Goal: Find specific page/section: Find specific page/section

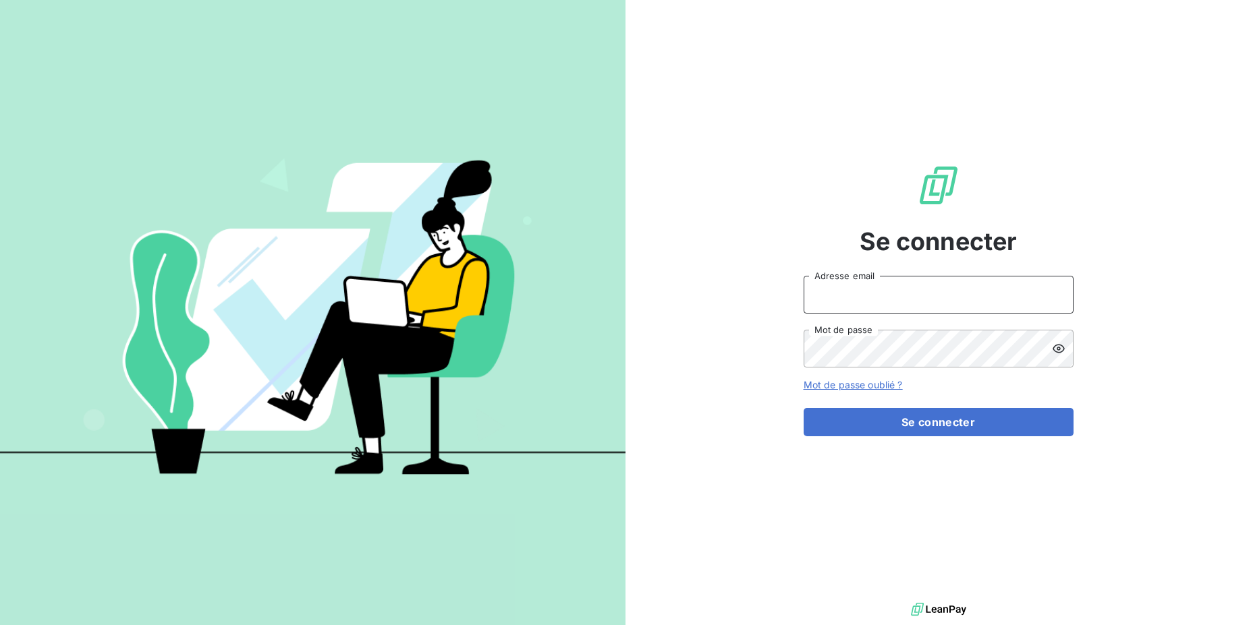
click at [934, 308] on input "Adresse email" at bounding box center [938, 295] width 270 height 38
drag, startPoint x: 852, startPoint y: 295, endPoint x: 899, endPoint y: 295, distance: 47.2
click at [899, 295] on input "admin@3dcelo" at bounding box center [938, 295] width 270 height 38
type input "admin@martinon"
click at [803, 408] on button "Se connecter" at bounding box center [938, 422] width 270 height 28
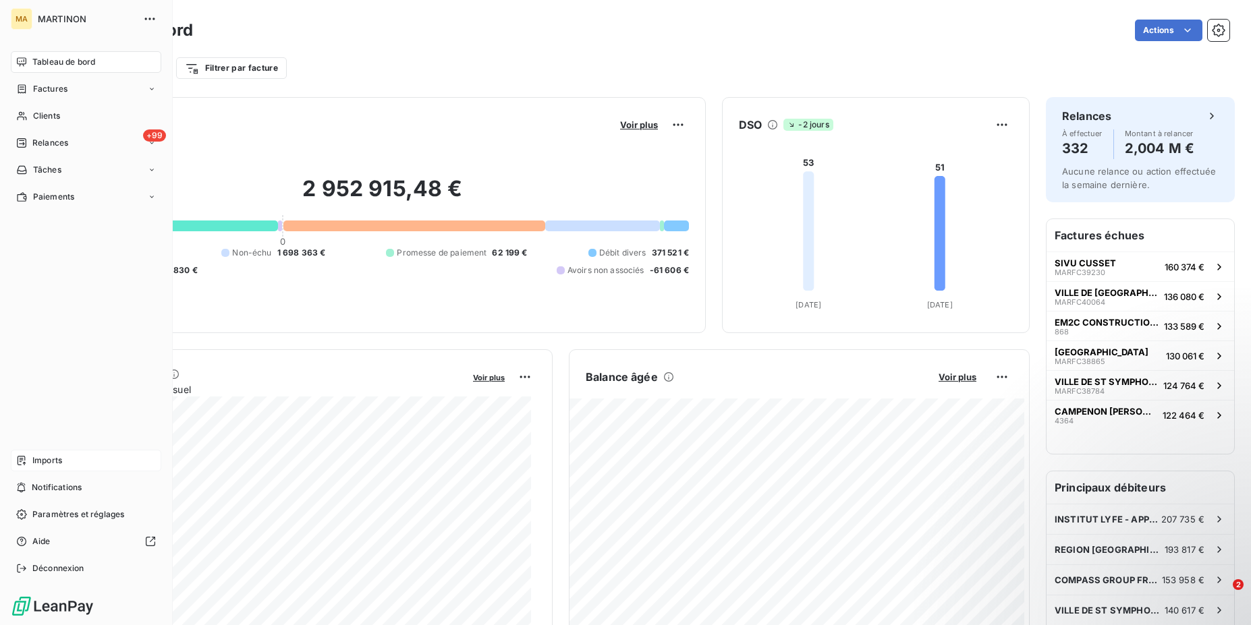
click at [23, 457] on icon at bounding box center [21, 460] width 11 height 11
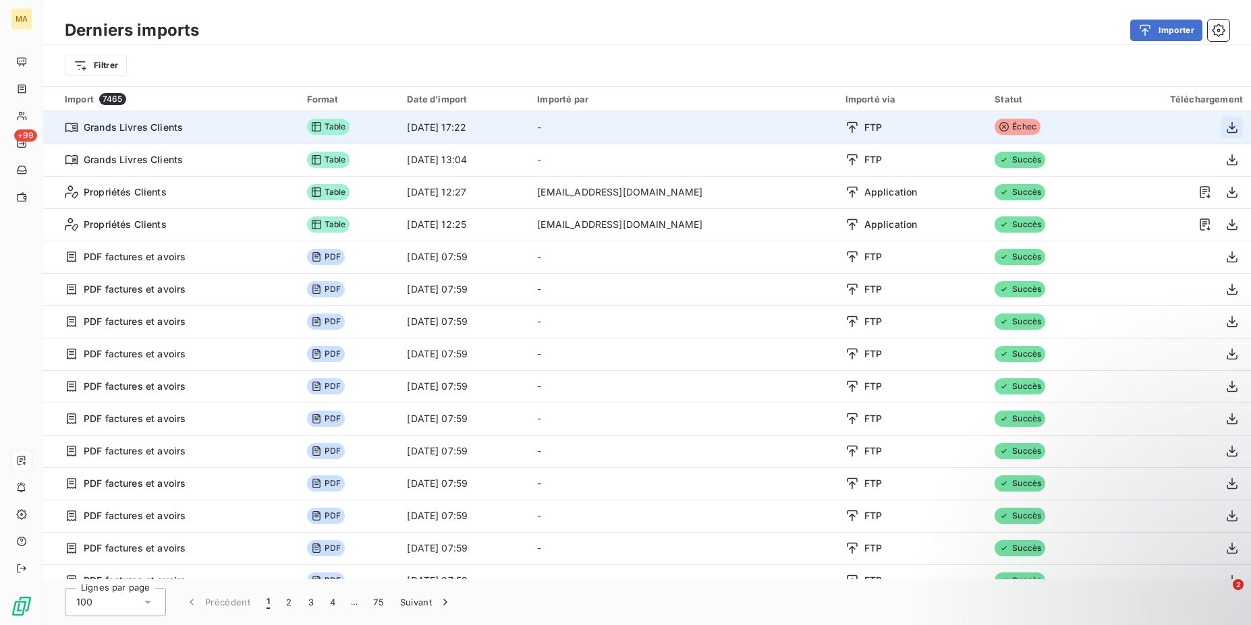
click at [1226, 127] on icon "button" at bounding box center [1231, 126] width 11 height 11
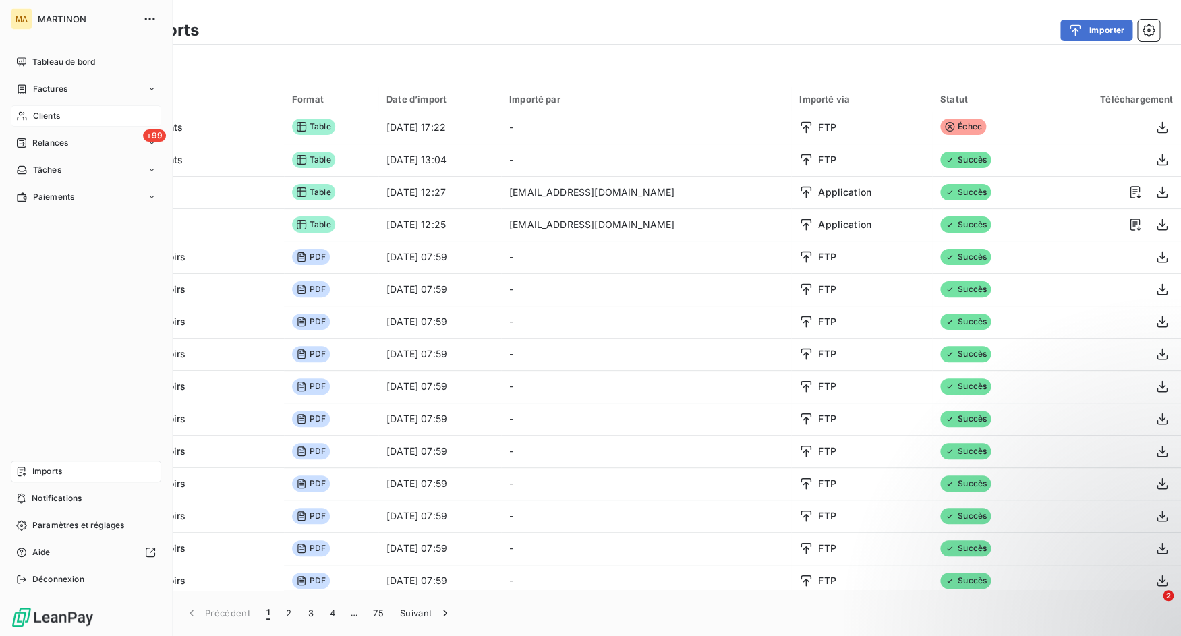
click at [29, 110] on div "Clients" at bounding box center [86, 116] width 150 height 22
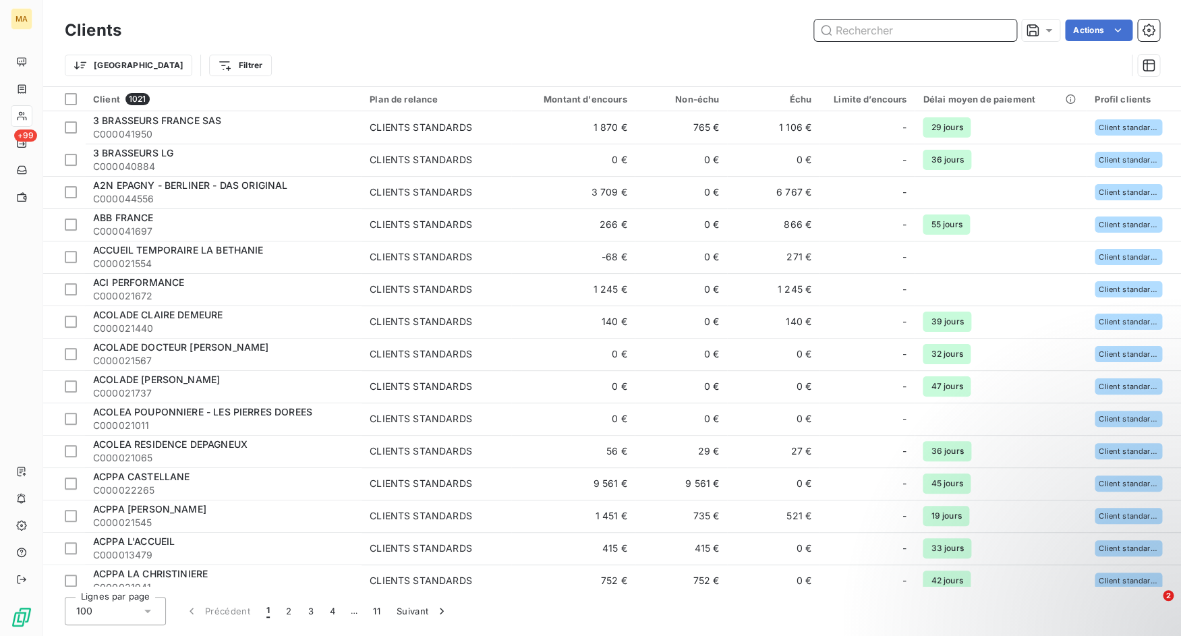
click at [918, 34] on input "text" at bounding box center [915, 31] width 202 height 22
paste input "C000000839"
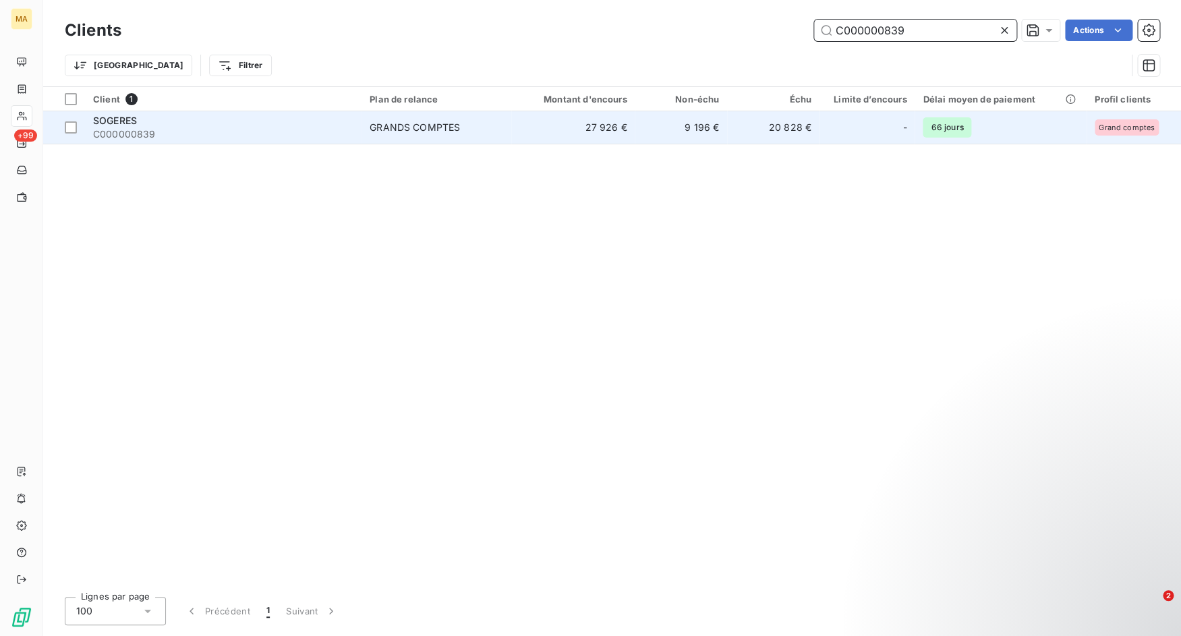
type input "C000000839"
click at [262, 132] on span "C000000839" at bounding box center [223, 133] width 260 height 13
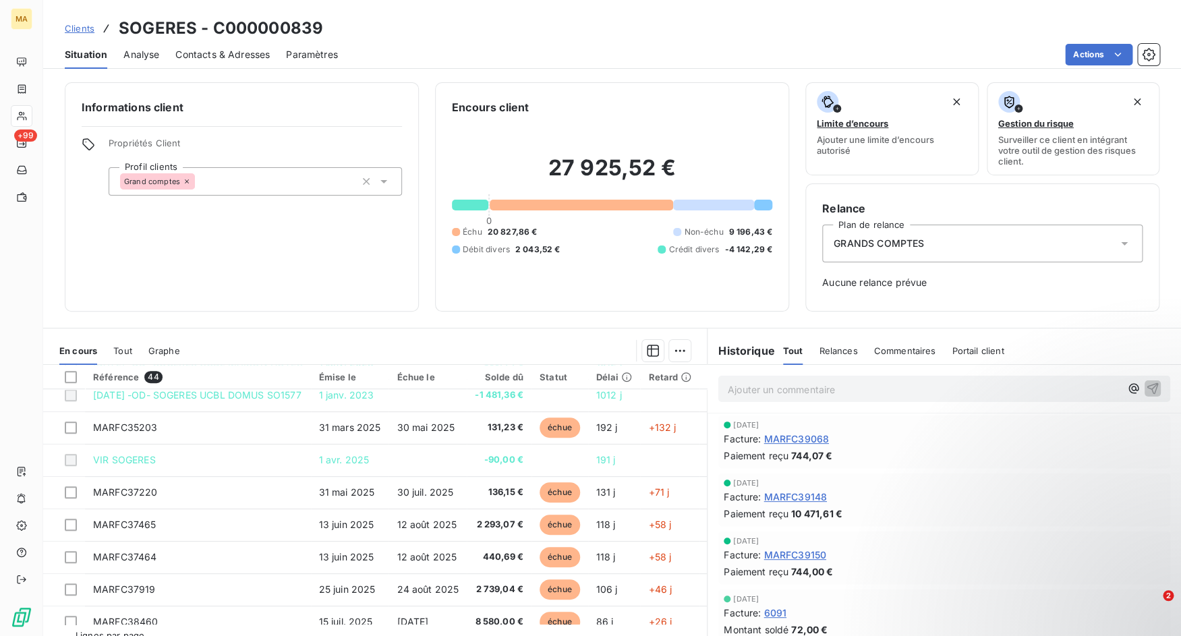
scroll to position [584, 0]
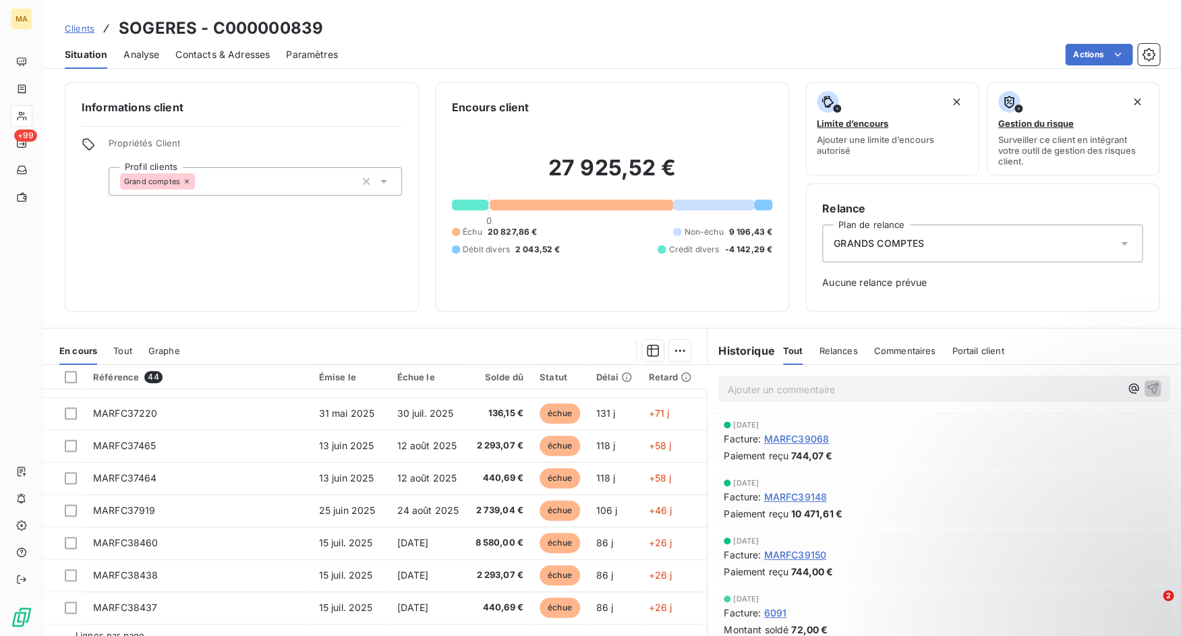
click at [127, 349] on span "Tout" at bounding box center [122, 350] width 19 height 11
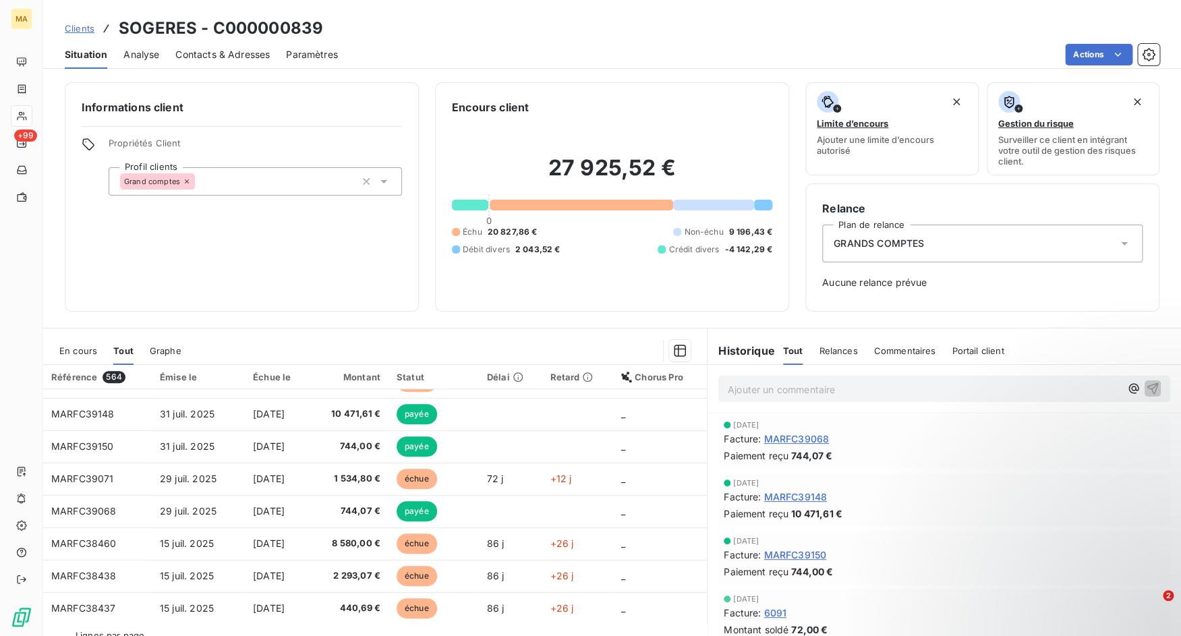
scroll to position [574, 0]
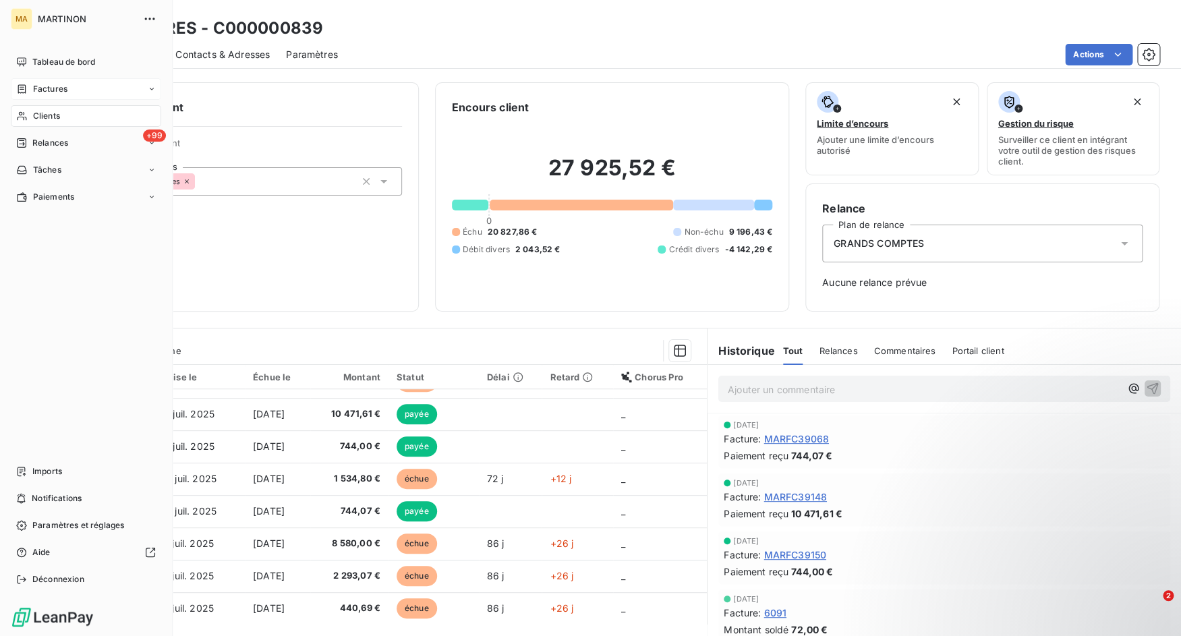
click at [28, 82] on div "Factures" at bounding box center [86, 89] width 150 height 22
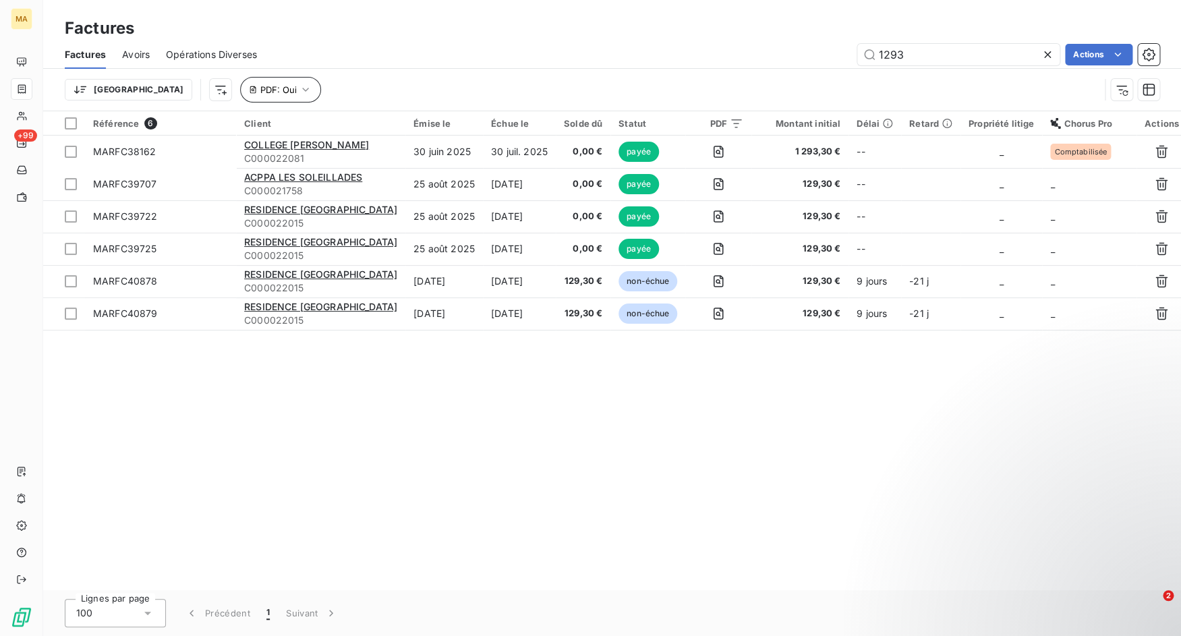
type input "1293"
click at [240, 99] on button "PDF : Oui" at bounding box center [280, 90] width 81 height 26
click at [243, 147] on button "Supprimer le filtre" at bounding box center [260, 162] width 180 height 30
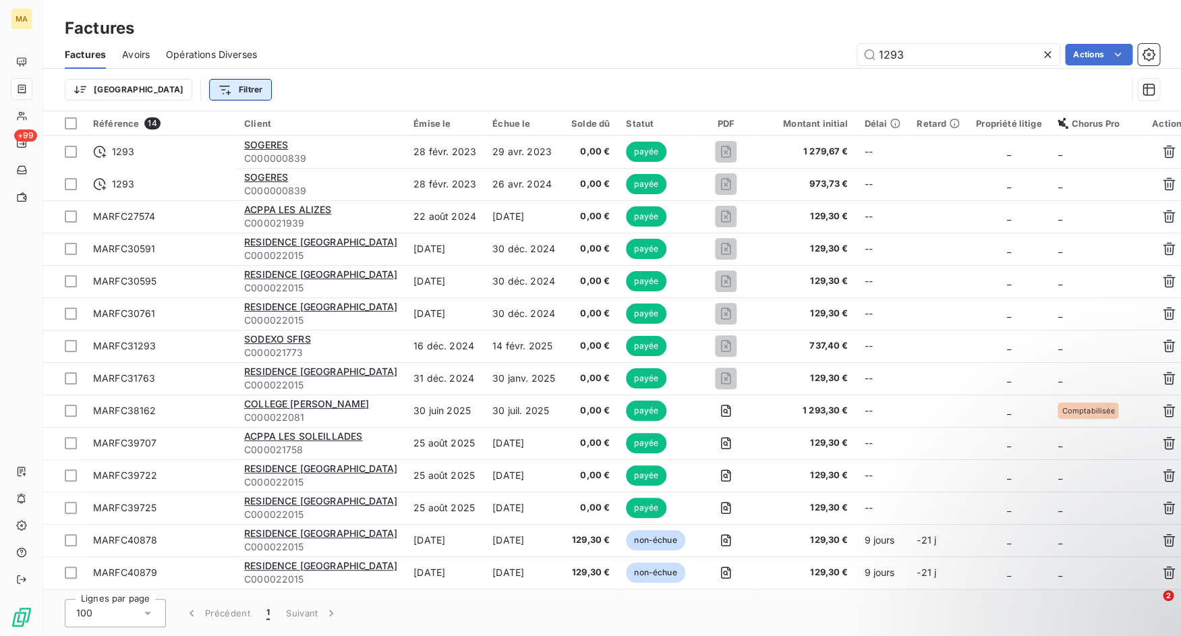
click at [179, 86] on html "MA +99 Factures Factures Avoirs Opérations Diverses 1293 Actions Trier Filtrer …" at bounding box center [590, 318] width 1181 height 636
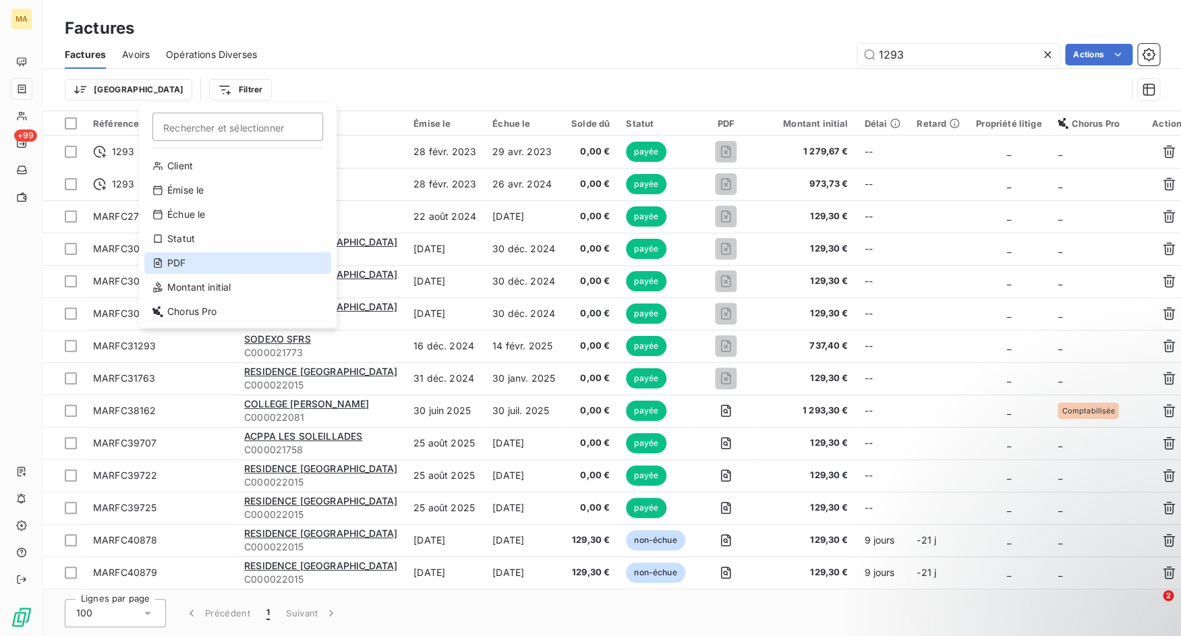
click at [212, 258] on div "PDF" at bounding box center [237, 263] width 187 height 22
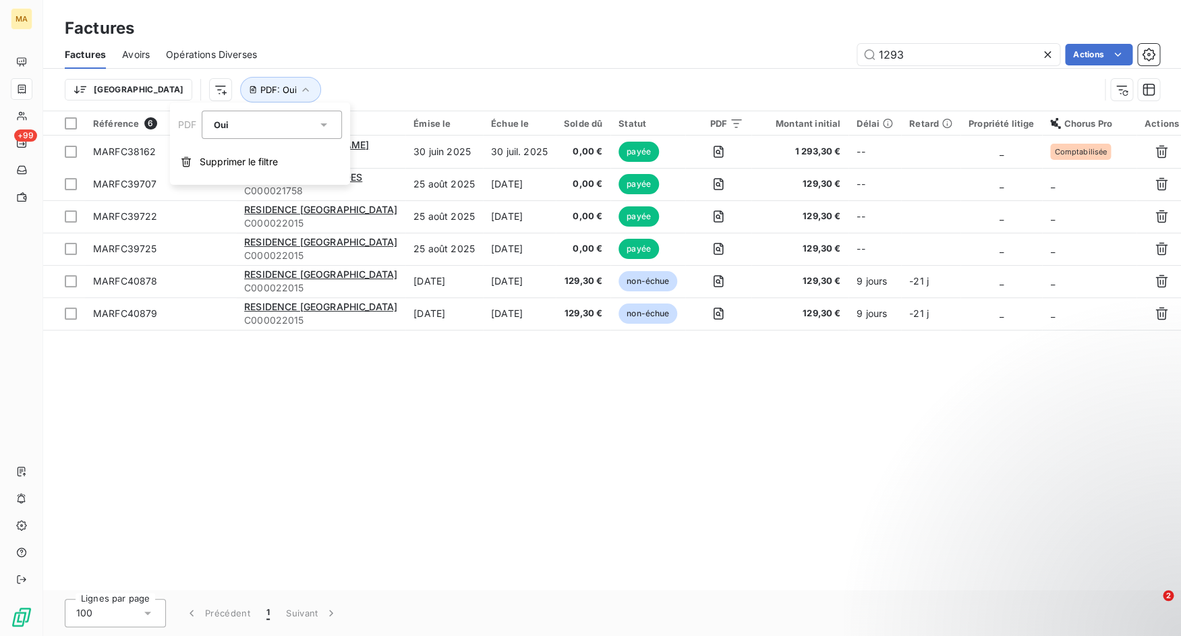
click at [378, 72] on div "Trier PDF : Oui" at bounding box center [612, 90] width 1095 height 42
click at [1050, 55] on icon at bounding box center [1047, 54] width 13 height 13
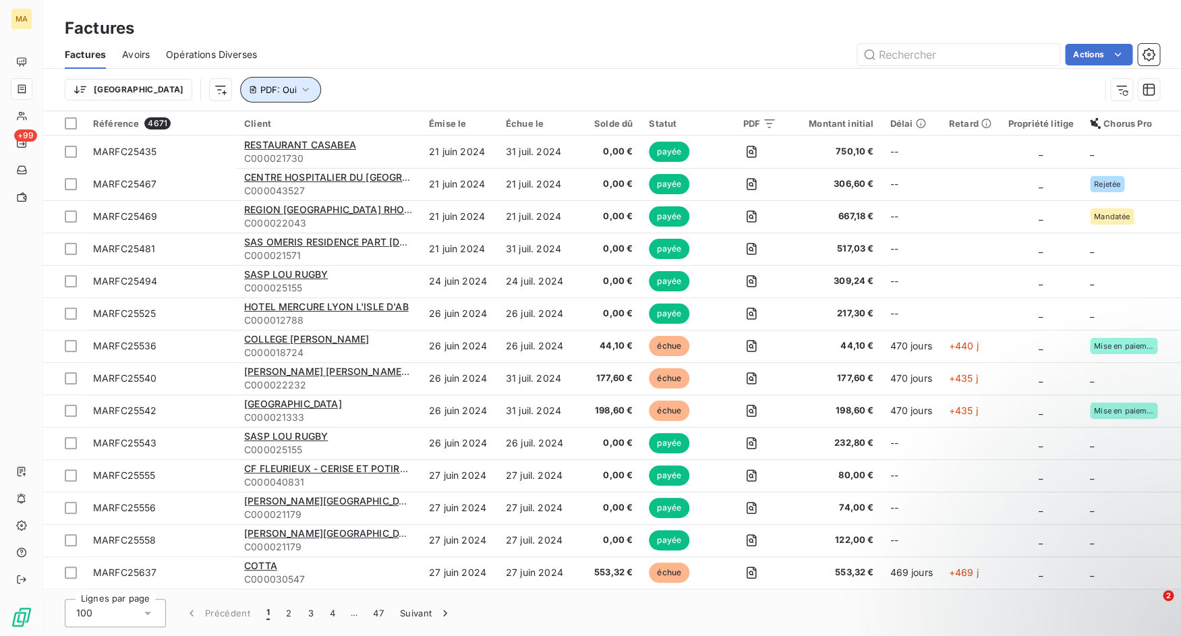
click at [299, 95] on icon "button" at bounding box center [305, 89] width 13 height 13
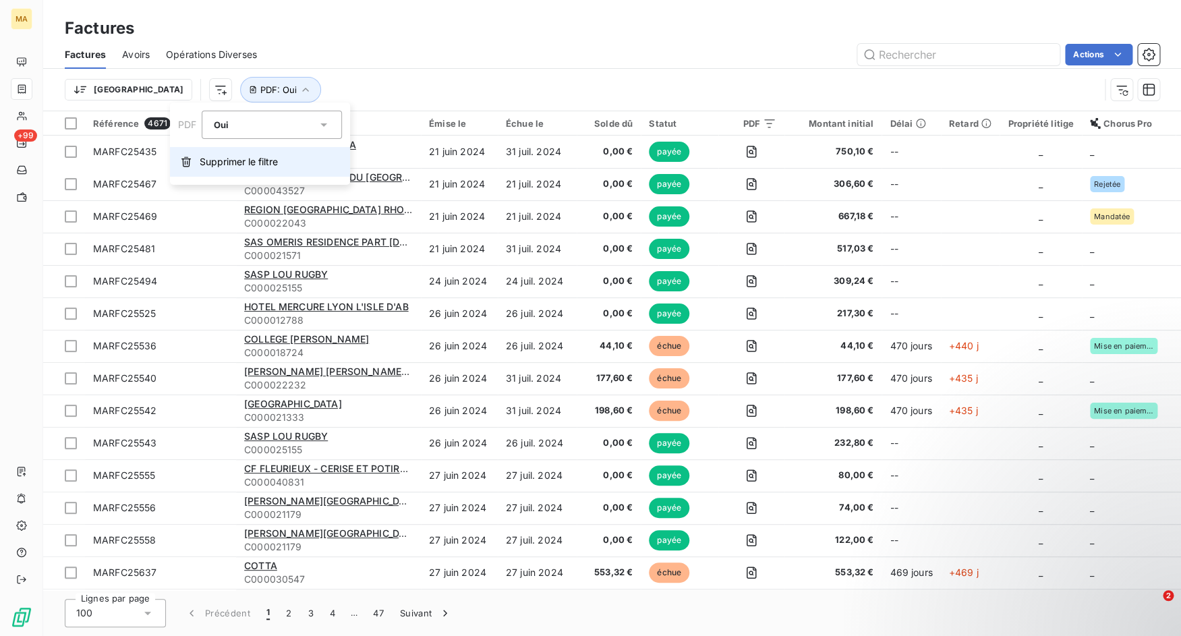
click at [239, 152] on button "Supprimer le filtre" at bounding box center [260, 162] width 180 height 30
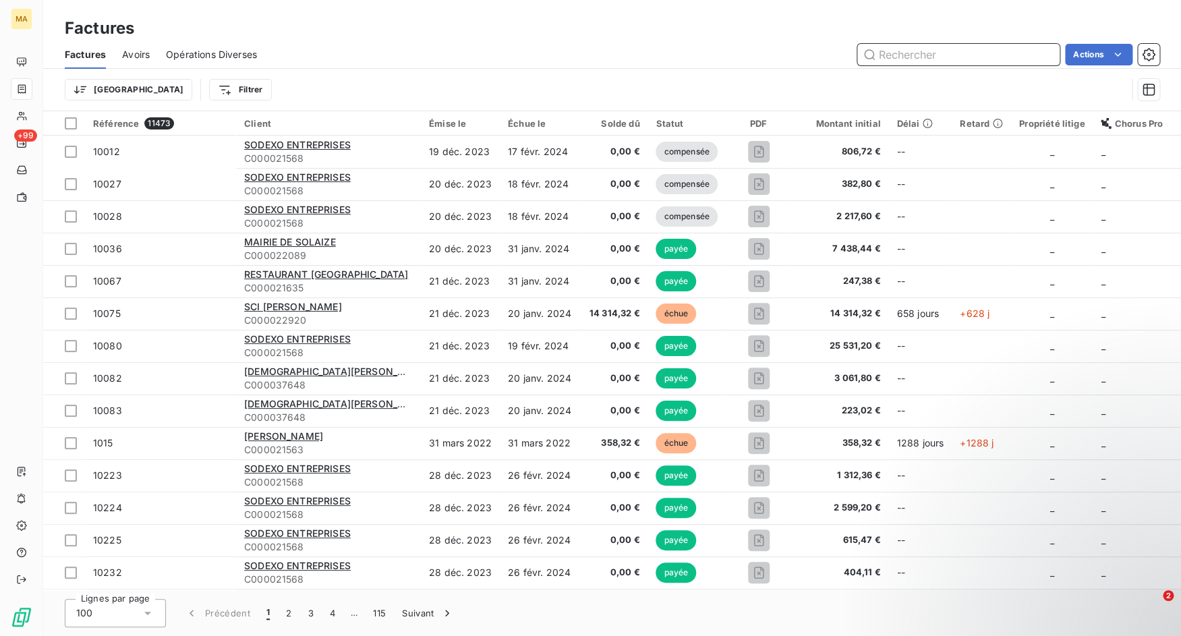
click at [914, 60] on input "text" at bounding box center [958, 55] width 202 height 22
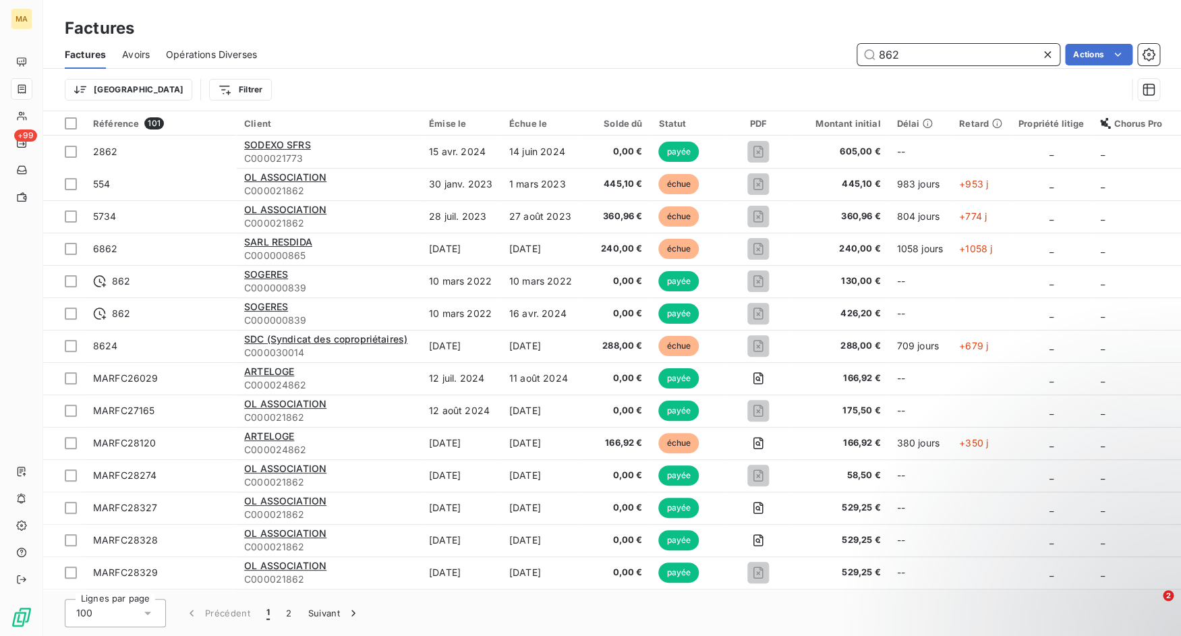
type input "862"
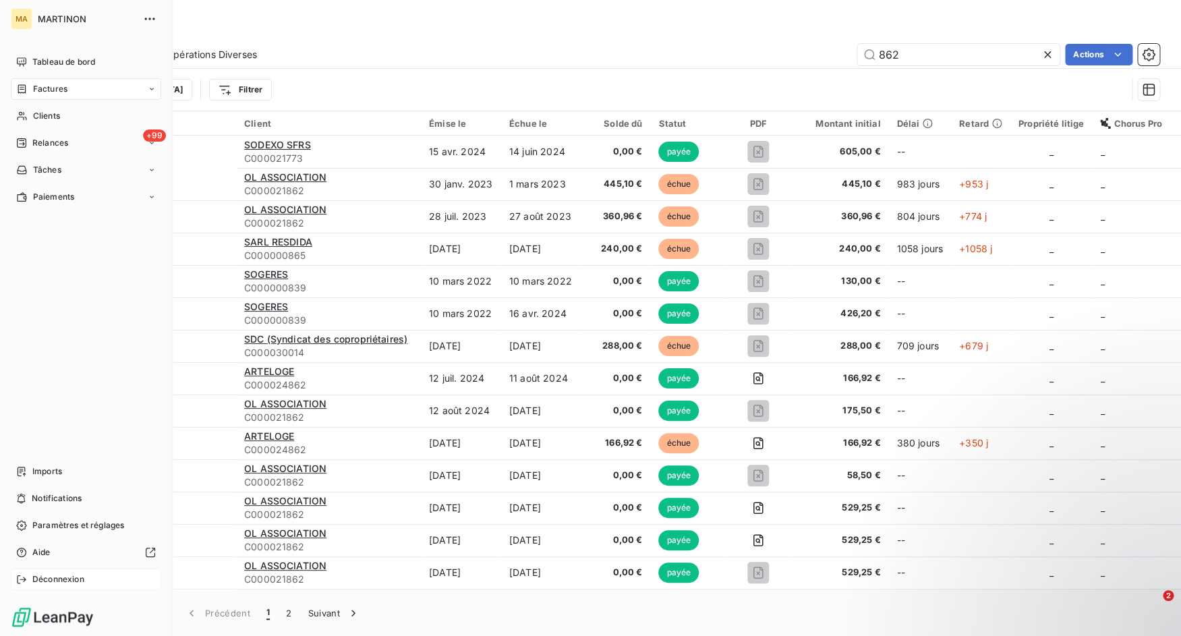
click at [30, 582] on div "Déconnexion" at bounding box center [86, 580] width 150 height 22
